Goal: Navigation & Orientation: Find specific page/section

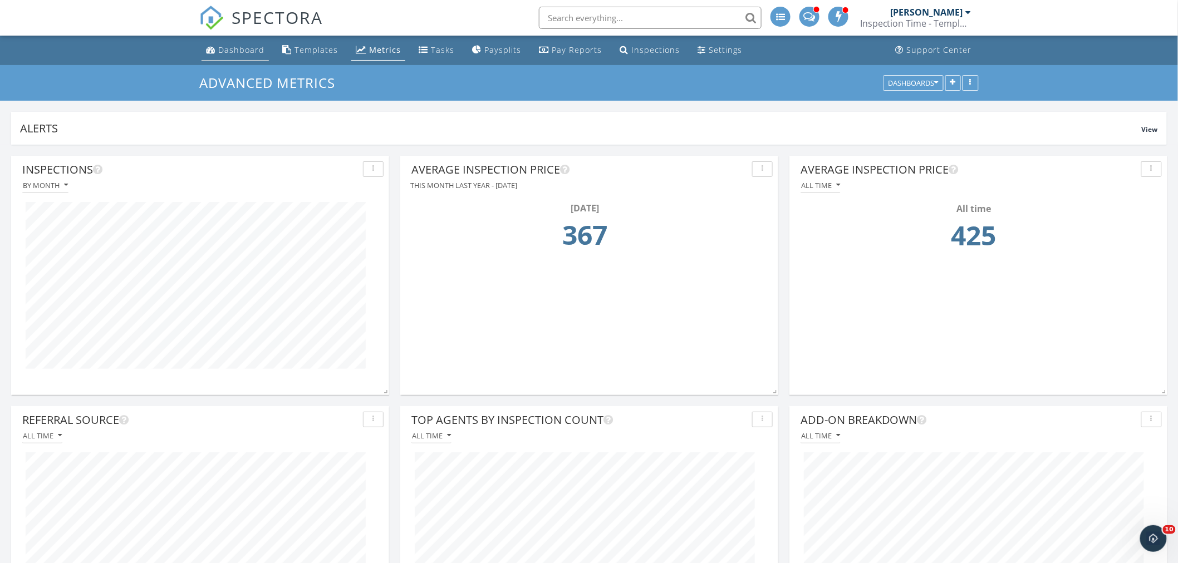
click at [252, 53] on div "Dashboard" at bounding box center [241, 50] width 46 height 11
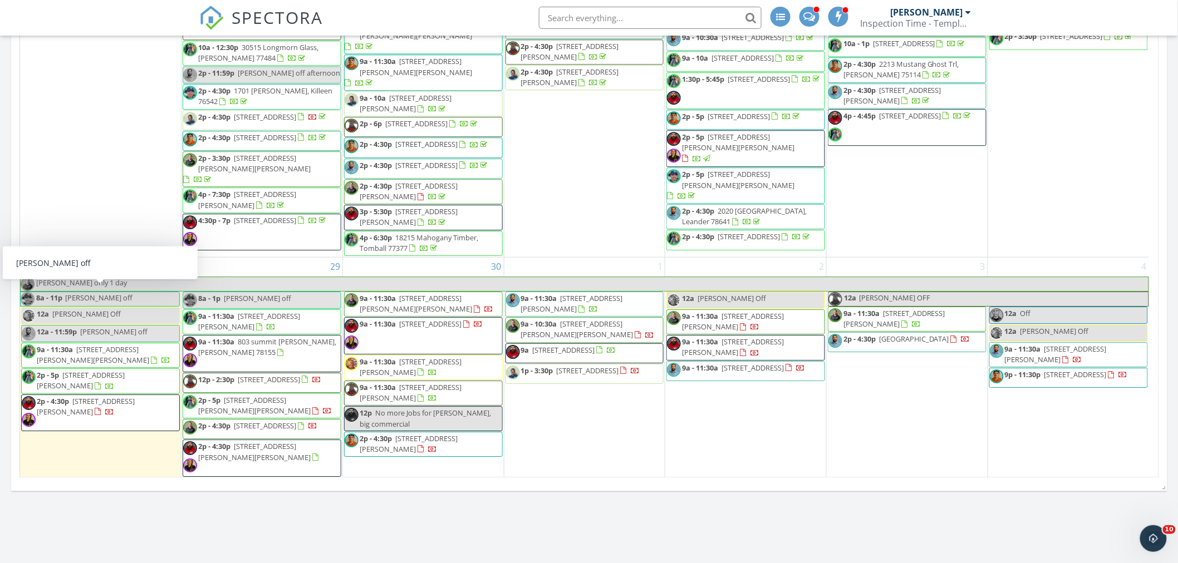
scroll to position [2164, 0]
